Goal: Transaction & Acquisition: Purchase product/service

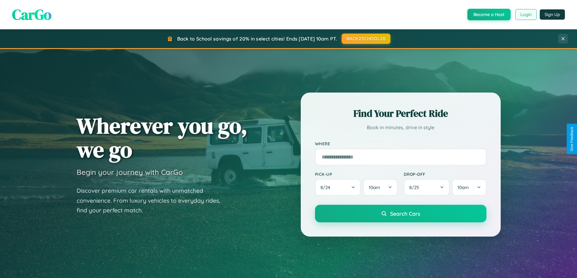
click at [526, 15] on button "Login" at bounding box center [526, 14] width 22 height 11
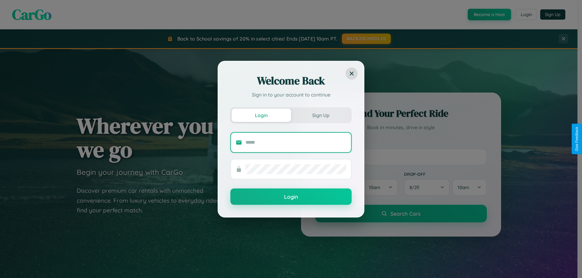
click at [296, 142] on input "text" at bounding box center [295, 143] width 101 height 10
type input "**********"
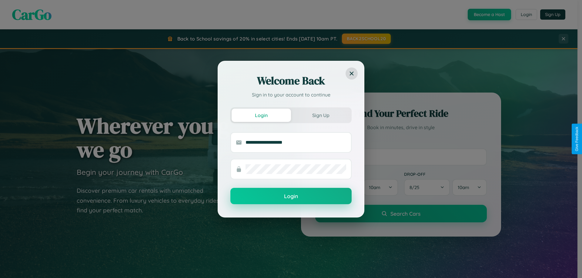
click at [291, 197] on button "Login" at bounding box center [290, 196] width 121 height 16
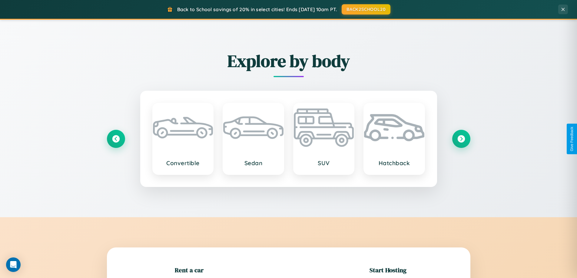
scroll to position [131, 0]
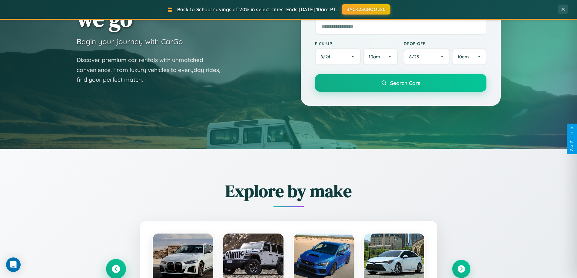
click at [116, 269] on icon at bounding box center [116, 269] width 8 height 8
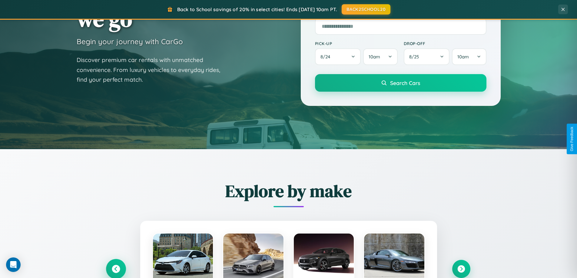
click at [116, 269] on icon at bounding box center [116, 269] width 10 height 10
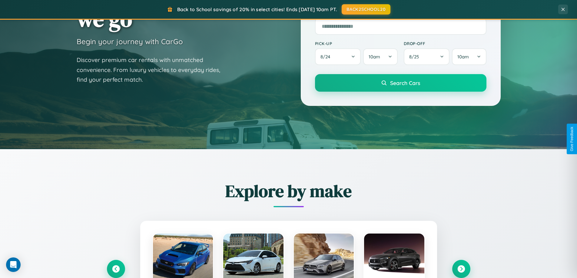
scroll to position [606, 0]
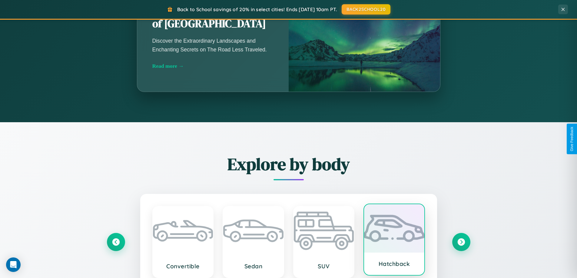
click at [394, 241] on div at bounding box center [394, 228] width 60 height 48
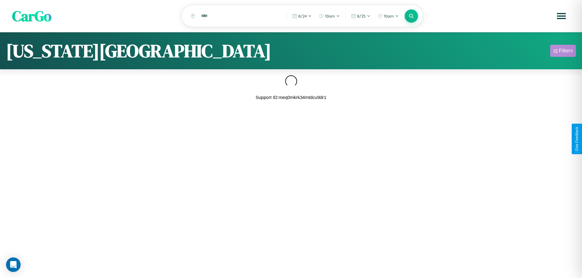
click at [562, 52] on div "Filters" at bounding box center [566, 51] width 14 height 6
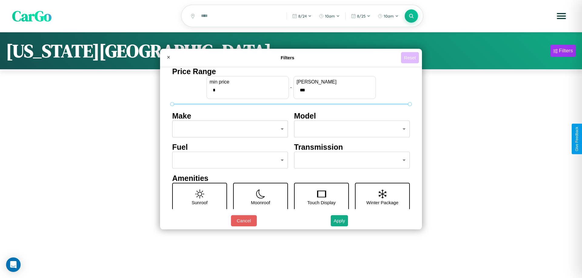
click at [410, 58] on button "Reset" at bounding box center [410, 57] width 18 height 11
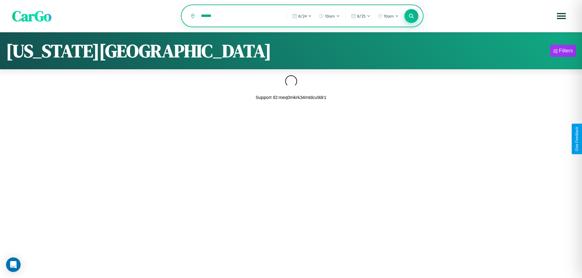
type input "******"
click at [411, 16] on icon at bounding box center [411, 16] width 6 height 6
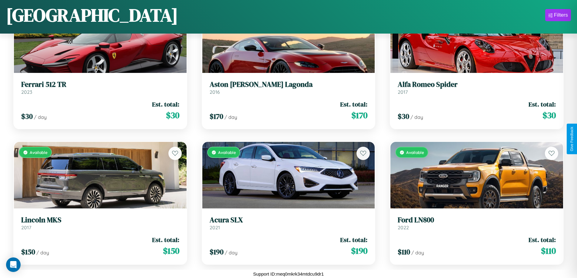
scroll to position [1984, 0]
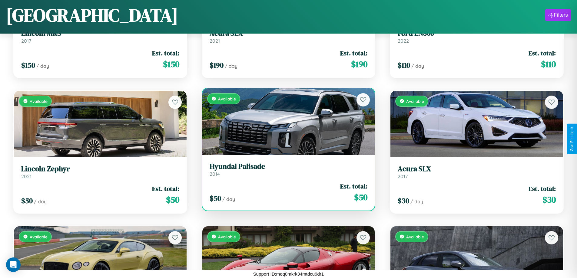
click at [286, 170] on h3 "Hyundai Palisade" at bounding box center [289, 166] width 158 height 9
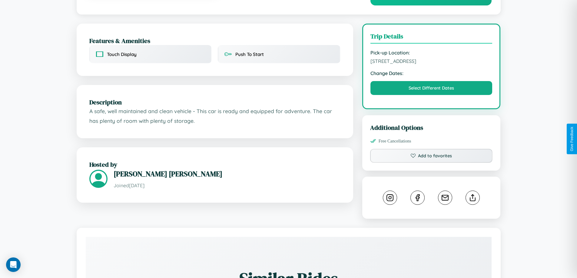
scroll to position [337, 0]
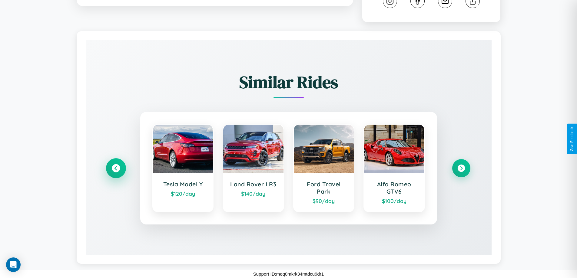
click at [116, 168] on icon at bounding box center [116, 168] width 8 height 8
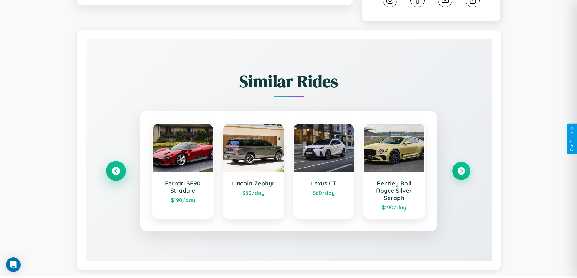
click at [116, 172] on icon at bounding box center [116, 171] width 8 height 8
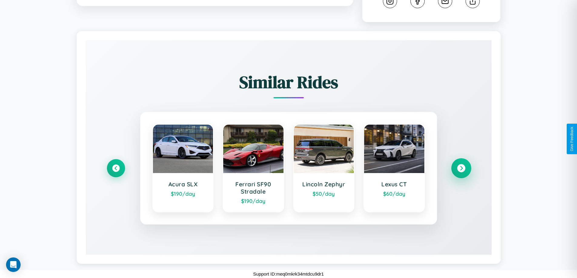
click at [461, 168] on icon at bounding box center [461, 168] width 8 height 8
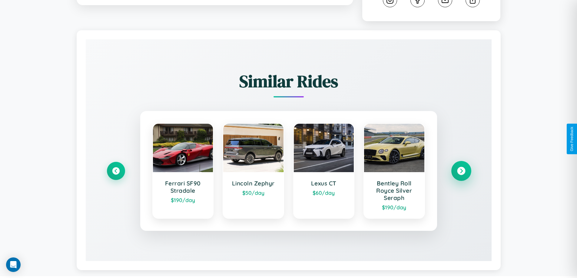
click at [461, 172] on icon at bounding box center [461, 171] width 8 height 8
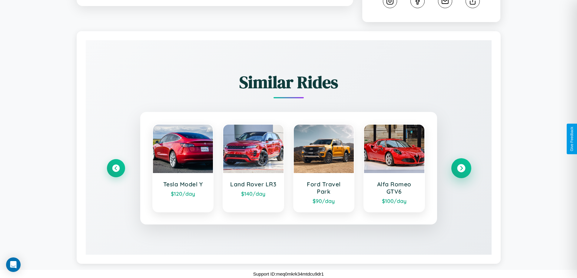
click at [461, 168] on icon at bounding box center [461, 168] width 8 height 8
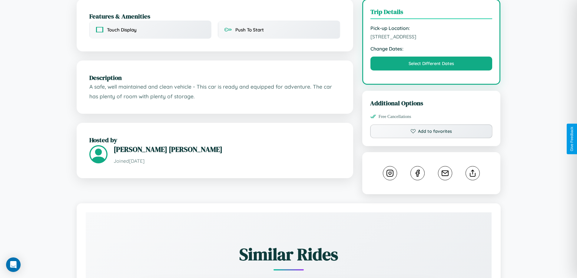
scroll to position [157, 0]
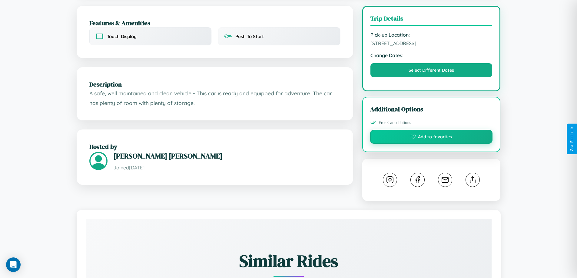
click at [431, 139] on button "Add to favorites" at bounding box center [431, 137] width 123 height 14
